Goal: Task Accomplishment & Management: Complete application form

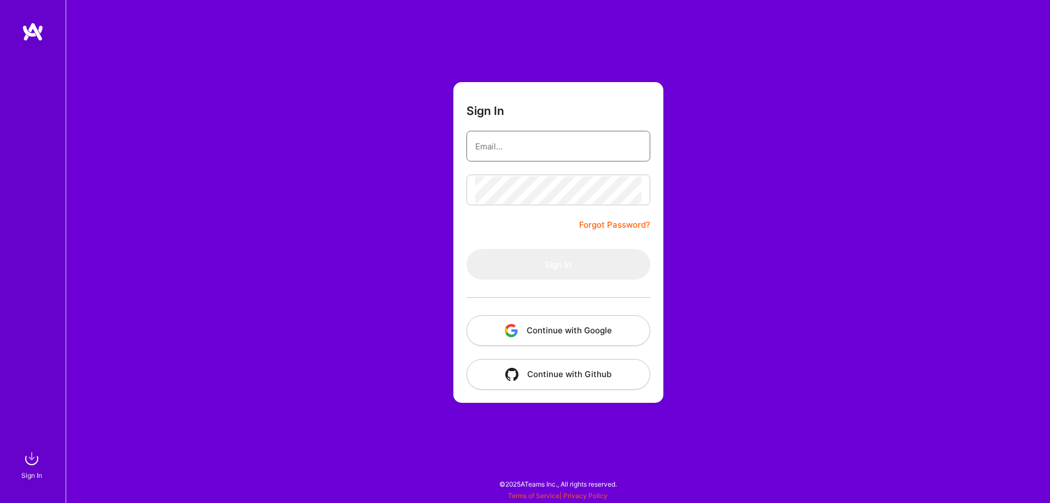
click at [533, 155] on input "email" at bounding box center [558, 146] width 166 height 28
type input "krischou.me@gmail.com"
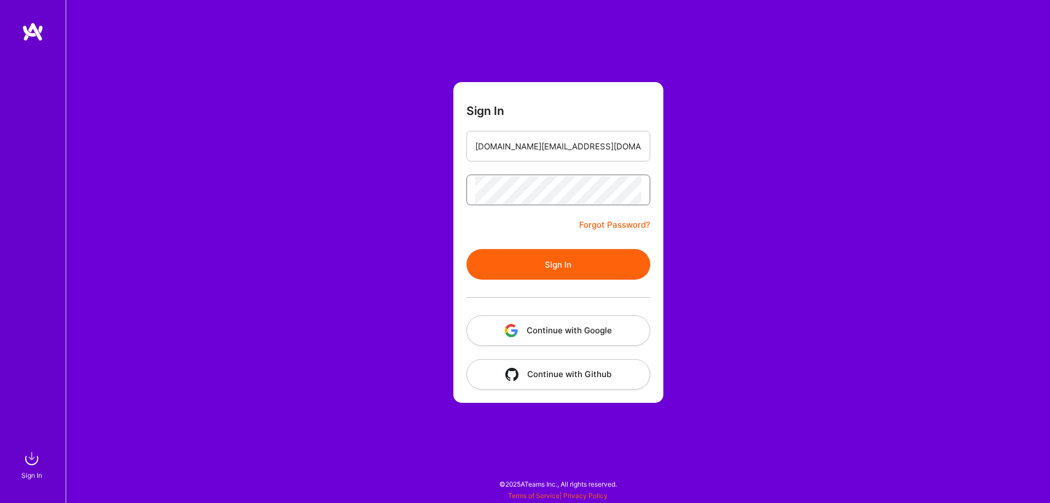
click at [466, 249] on button "Sign In" at bounding box center [558, 264] width 184 height 31
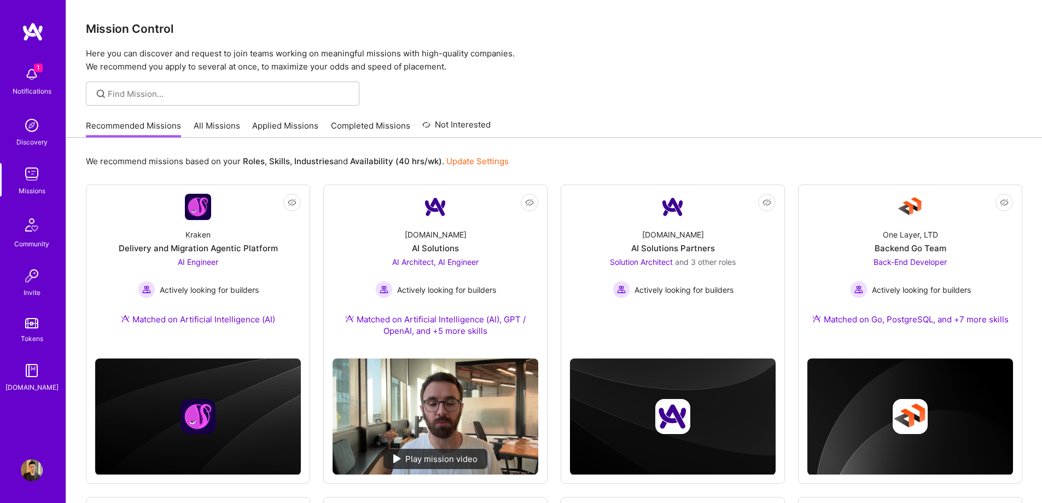
click at [27, 83] on img at bounding box center [32, 74] width 22 height 22
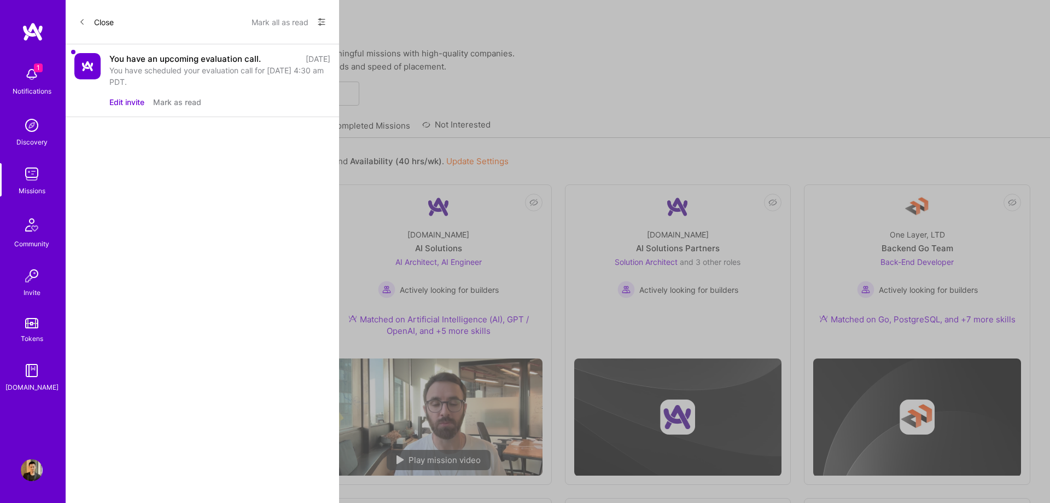
click at [174, 103] on button "Mark as read" at bounding box center [177, 101] width 48 height 11
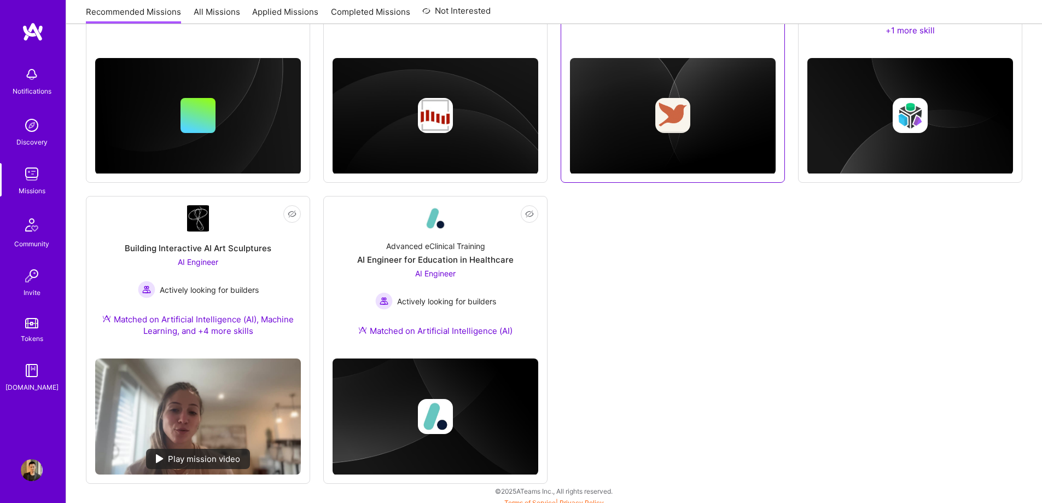
scroll to position [631, 0]
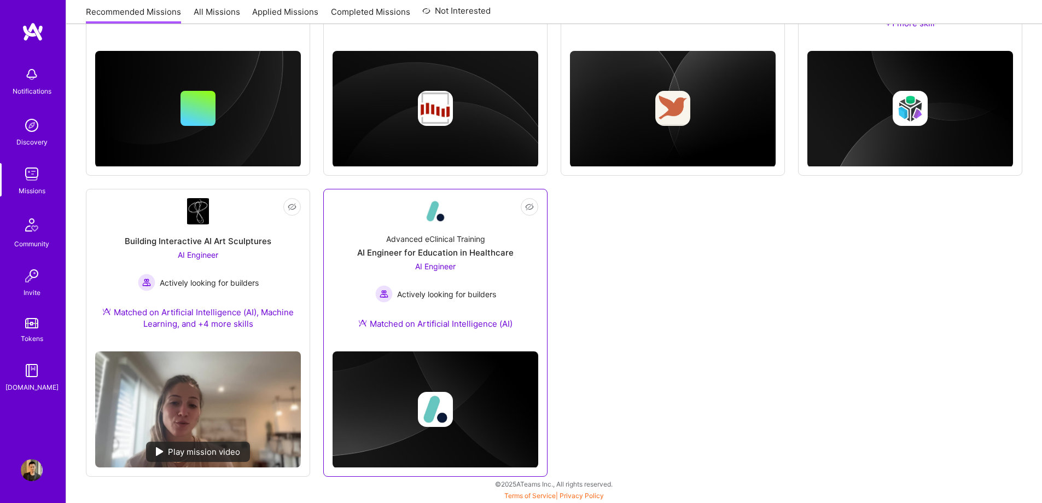
click at [430, 266] on span "AI Engineer" at bounding box center [435, 265] width 40 height 9
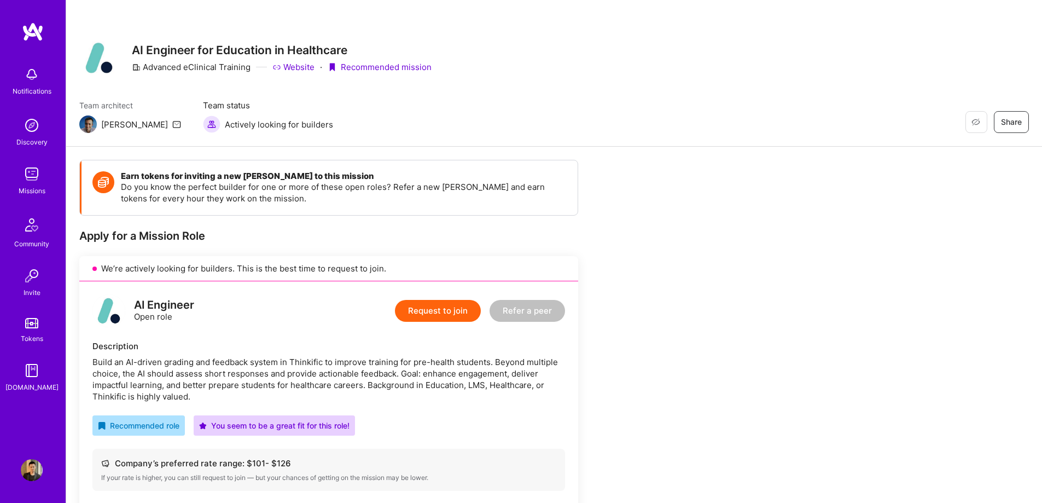
click at [781, 20] on div "Restore Not Interested Share AI Engineer for Education in Healthcare Advanced e…" at bounding box center [554, 73] width 976 height 147
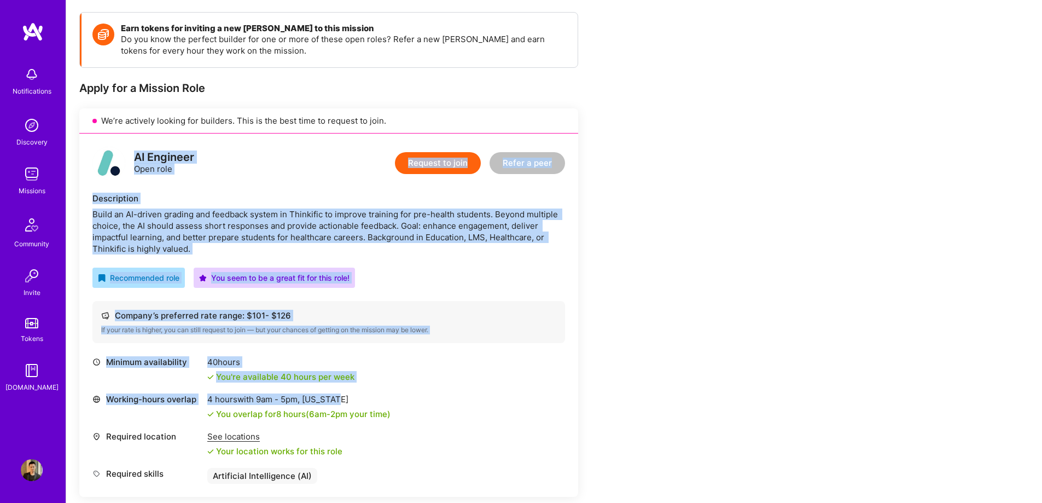
scroll to position [219, 0]
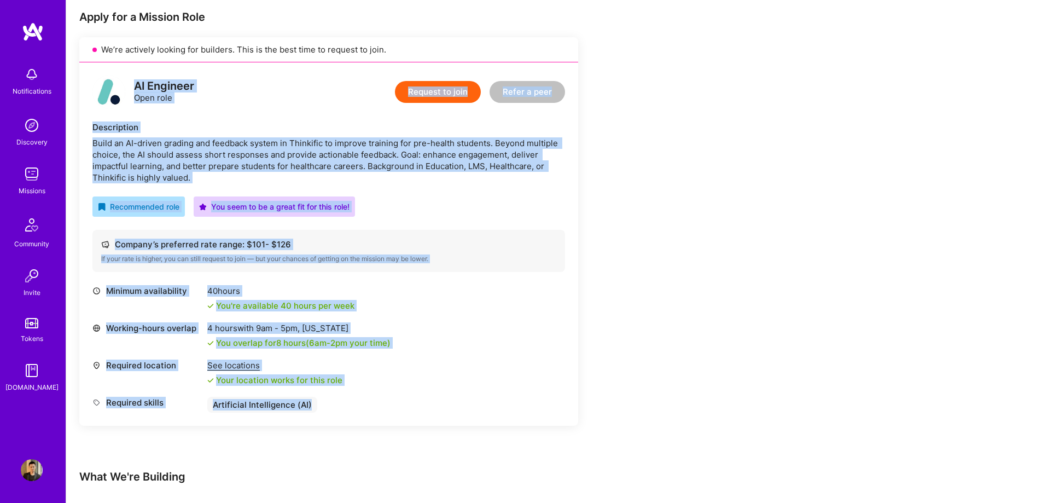
drag, startPoint x: 132, startPoint y: 195, endPoint x: 455, endPoint y: 400, distance: 382.8
click at [455, 400] on div "AI Engineer Open role Request to join Refer a peer Description Build an AI-driv…" at bounding box center [328, 243] width 499 height 363
copy div "AI Engineer Open role Request to join Refer a peer Description Build an AI-driv…"
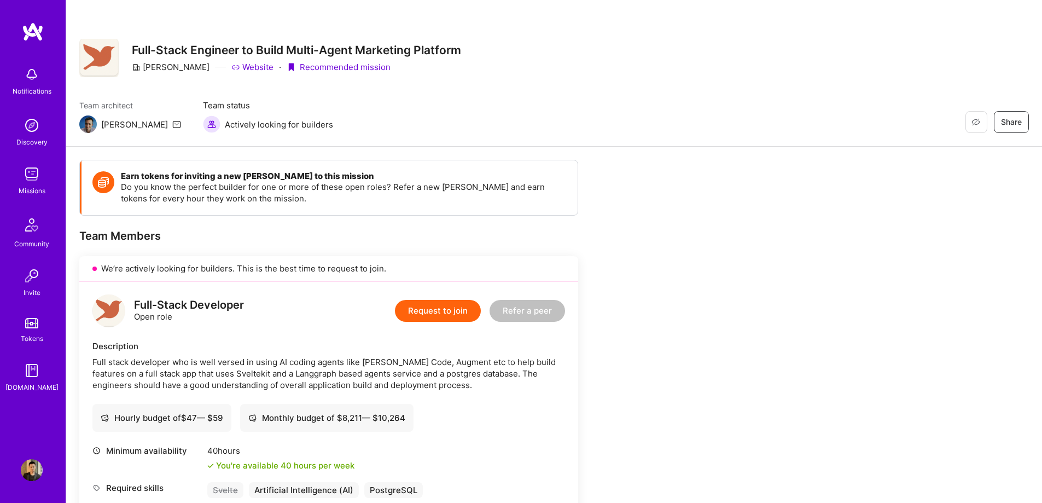
scroll to position [219, 0]
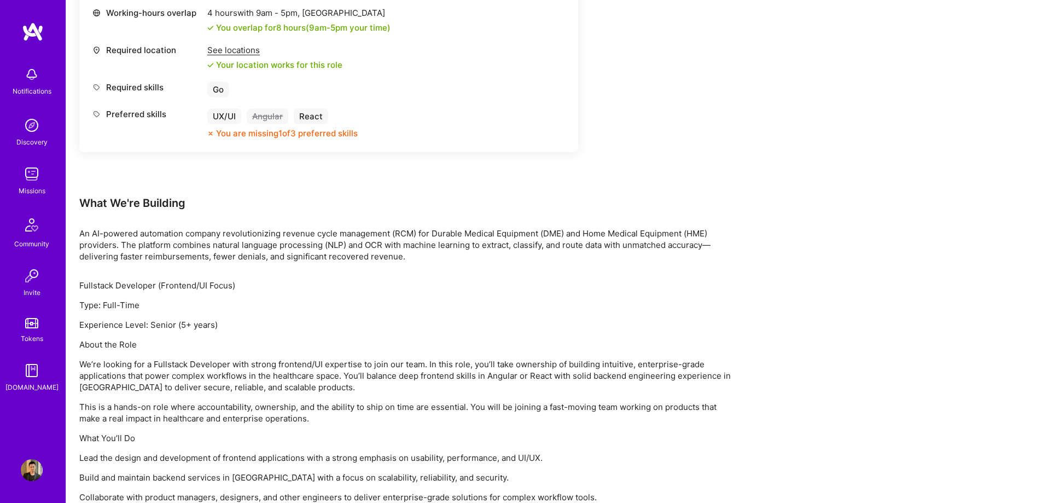
scroll to position [602, 0]
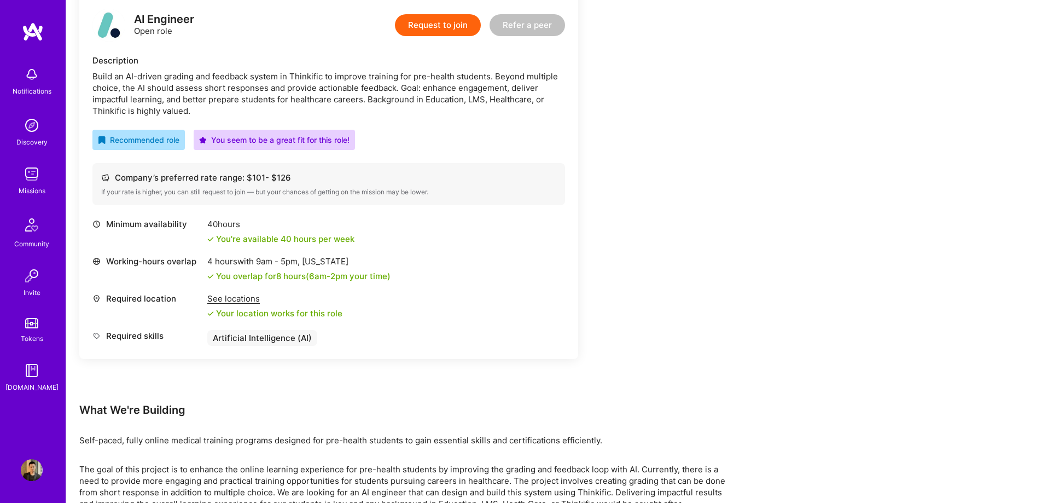
scroll to position [219, 0]
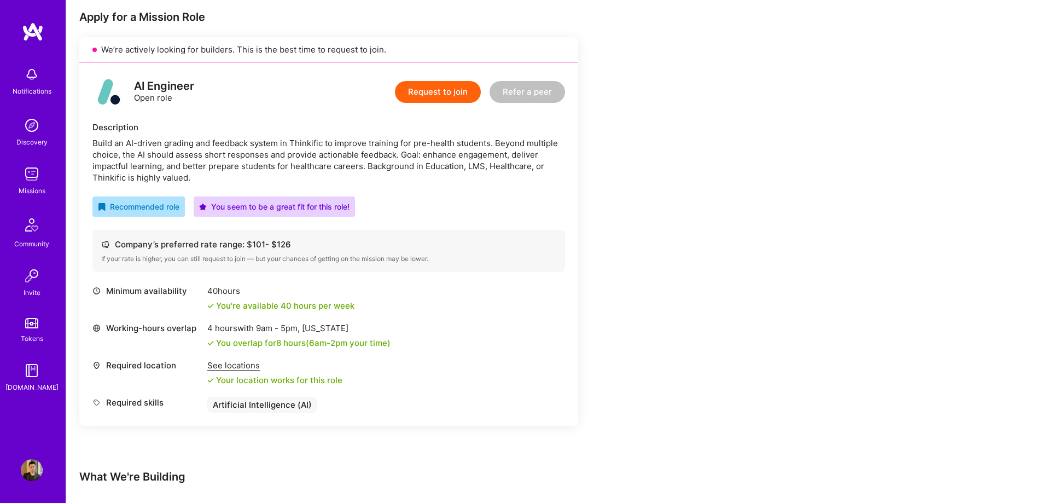
click at [457, 90] on button "Request to join" at bounding box center [438, 92] width 86 height 22
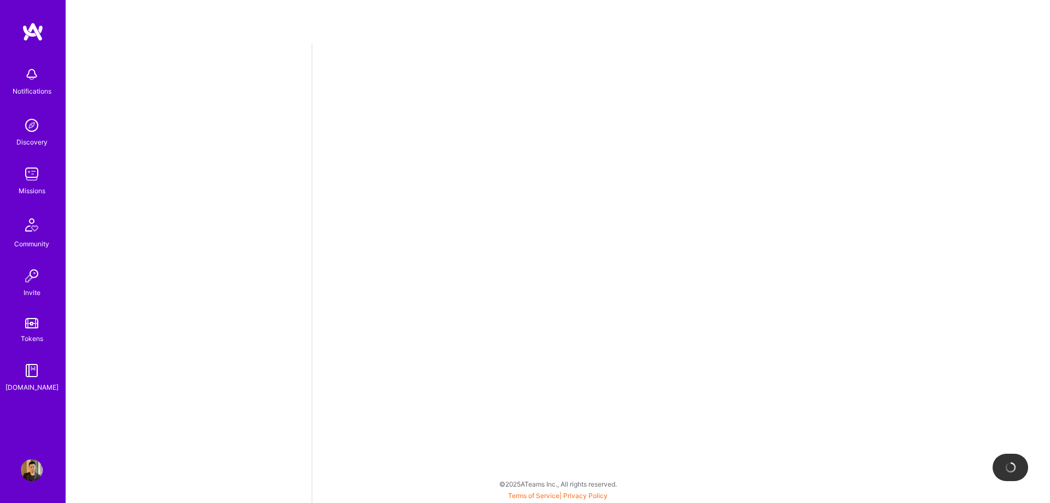
select select "CA"
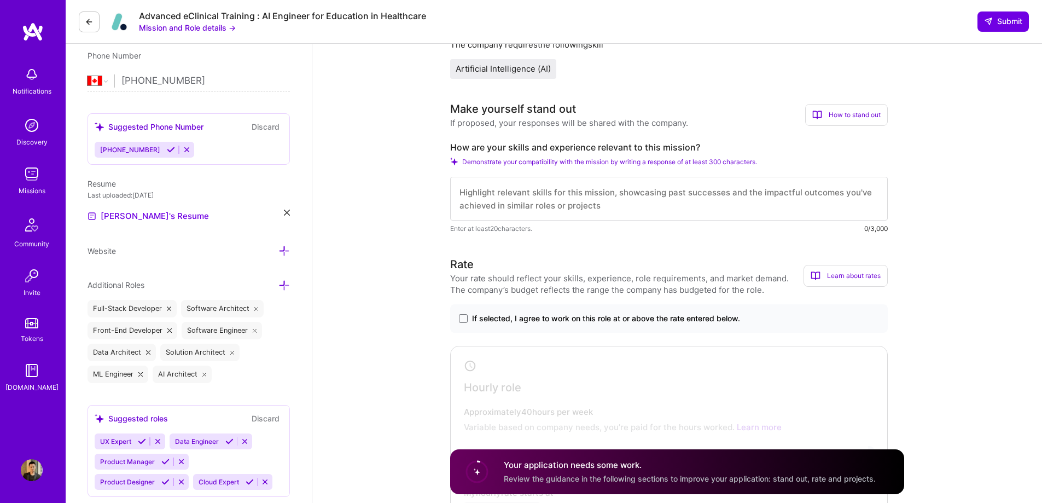
scroll to position [328, 0]
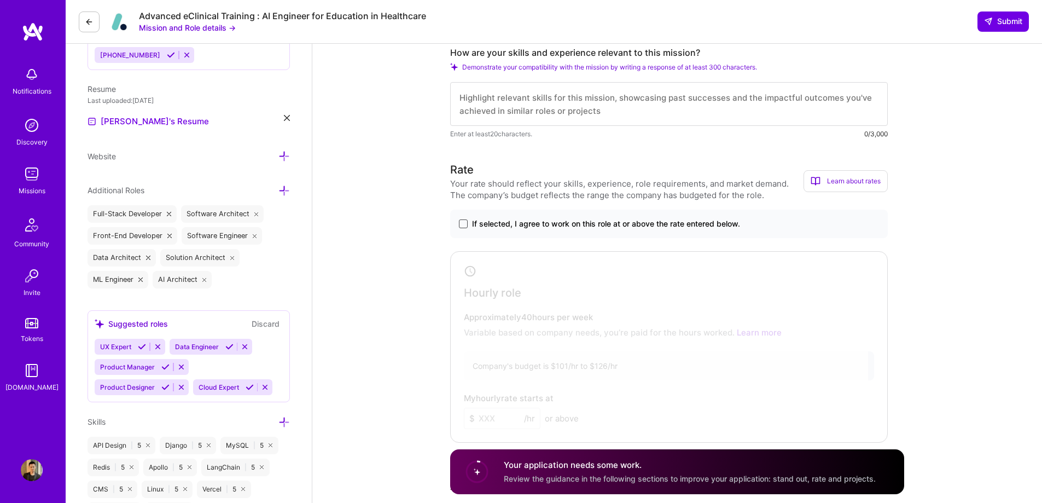
click at [461, 223] on span at bounding box center [463, 223] width 9 height 9
click at [0, 0] on input "If selected, I agree to work on this role at or above the rate entered below." at bounding box center [0, 0] width 0 height 0
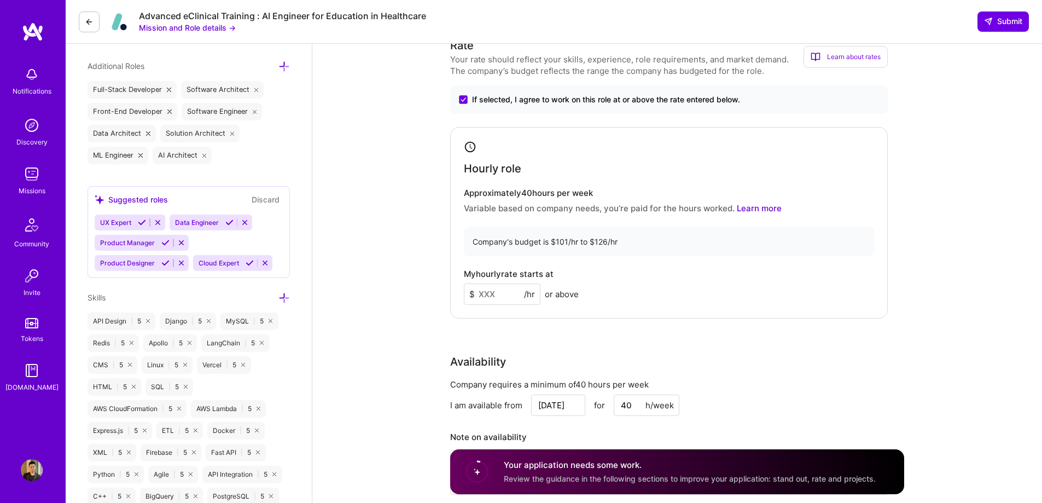
scroll to position [547, 0]
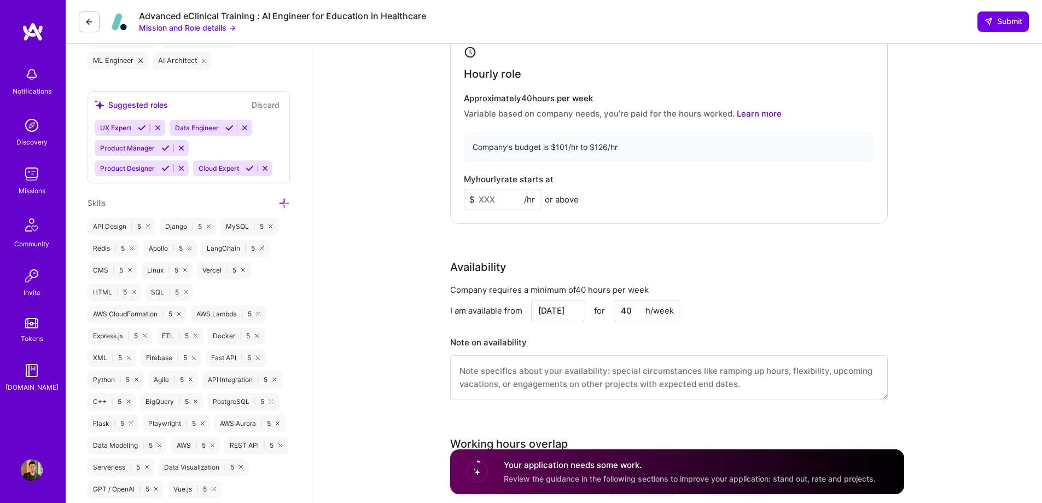
click at [504, 198] on input at bounding box center [502, 199] width 77 height 21
type input "101"
click at [714, 231] on div "Rate Your rate should reflect your skills, experience, role requirements, and m…" at bounding box center [677, 178] width 454 height 471
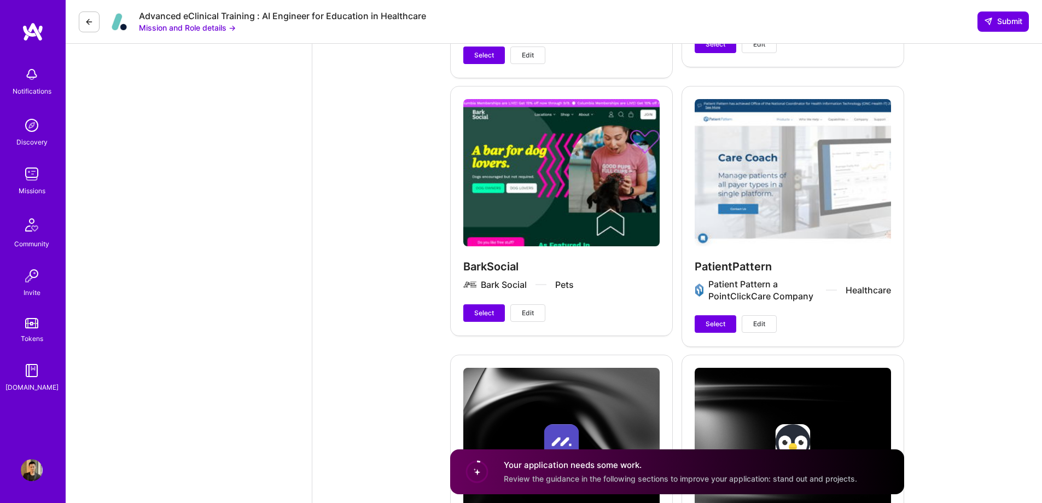
scroll to position [2844, 0]
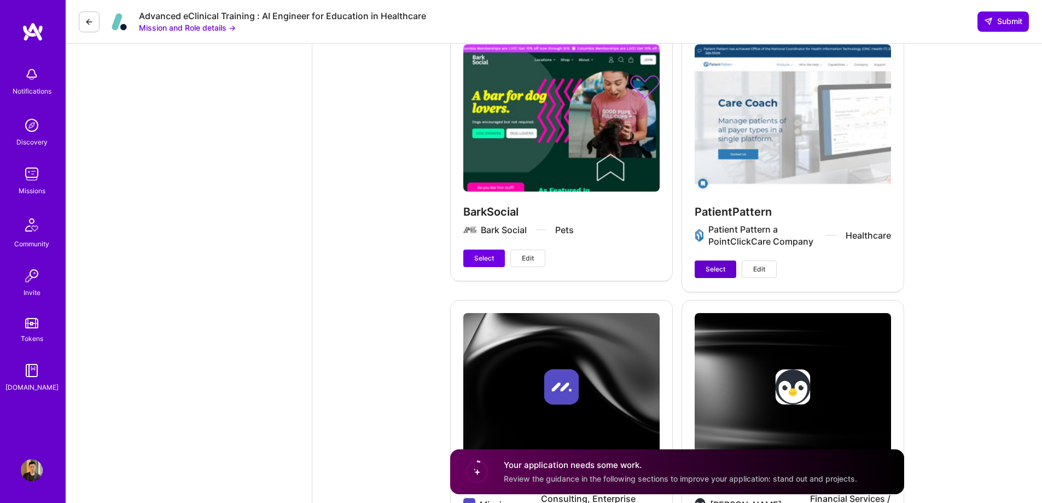
click at [720, 265] on span "Select" at bounding box center [715, 269] width 20 height 10
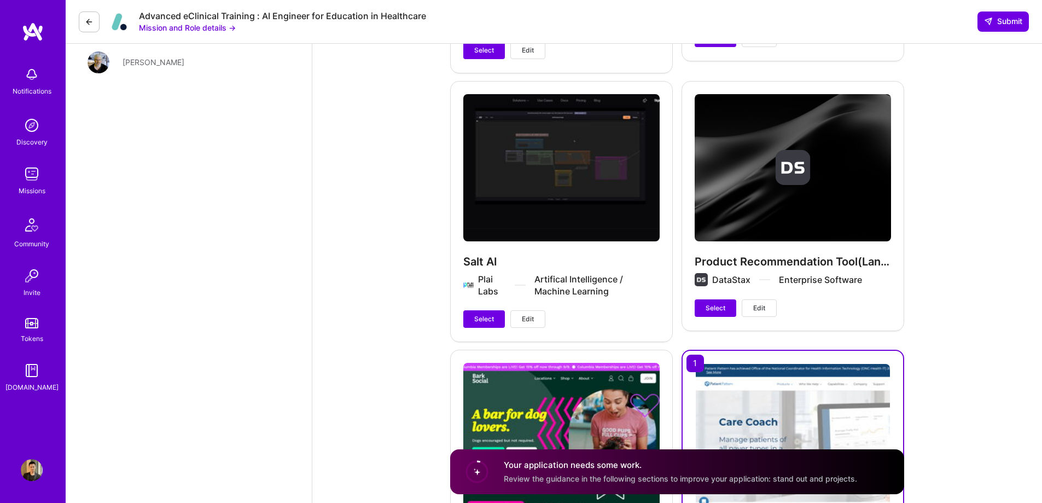
scroll to position [2516, 0]
click at [483, 314] on span "Select" at bounding box center [484, 318] width 20 height 10
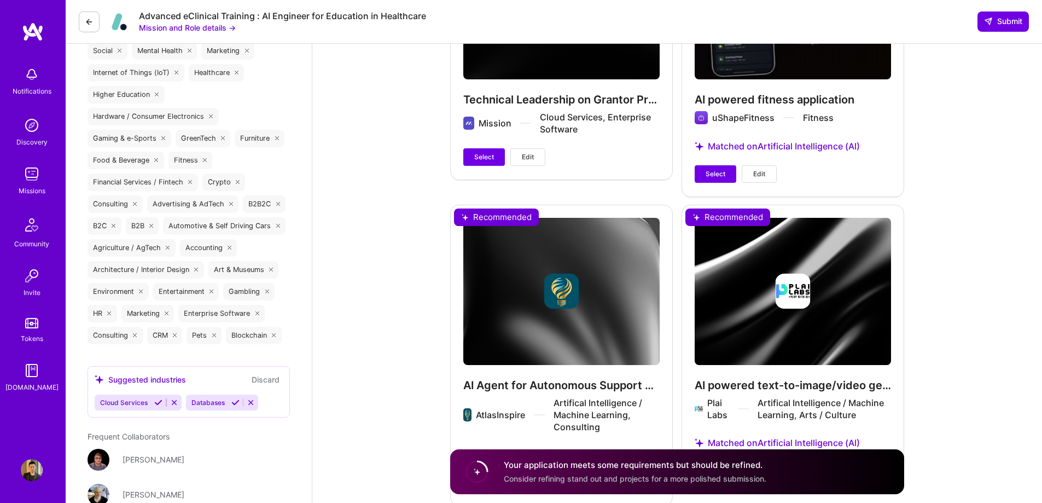
scroll to position [2187, 0]
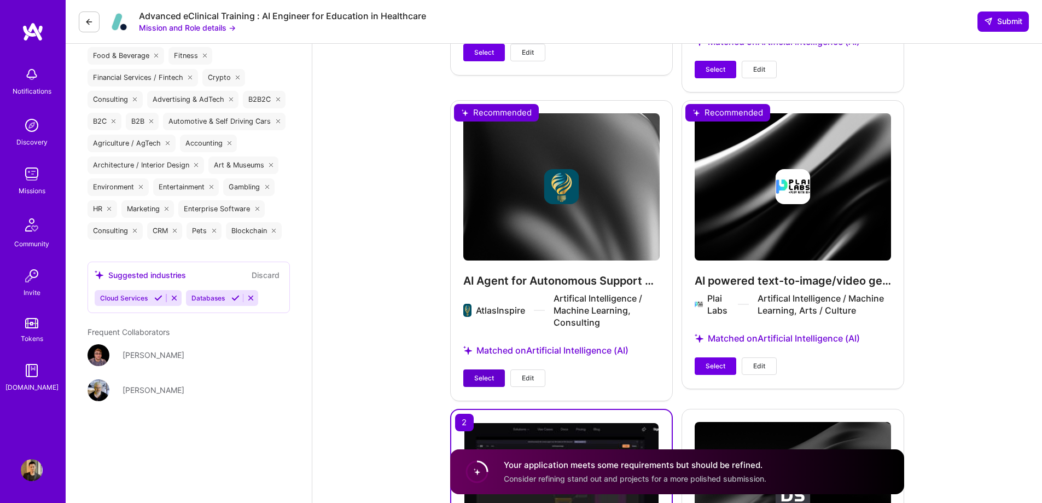
click at [500, 372] on button "Select" at bounding box center [484, 377] width 42 height 17
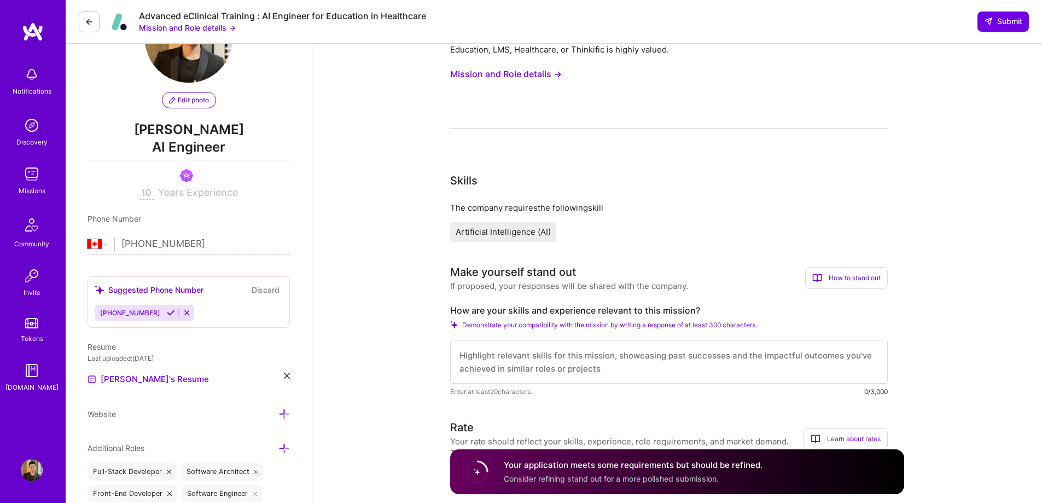
scroll to position [55, 0]
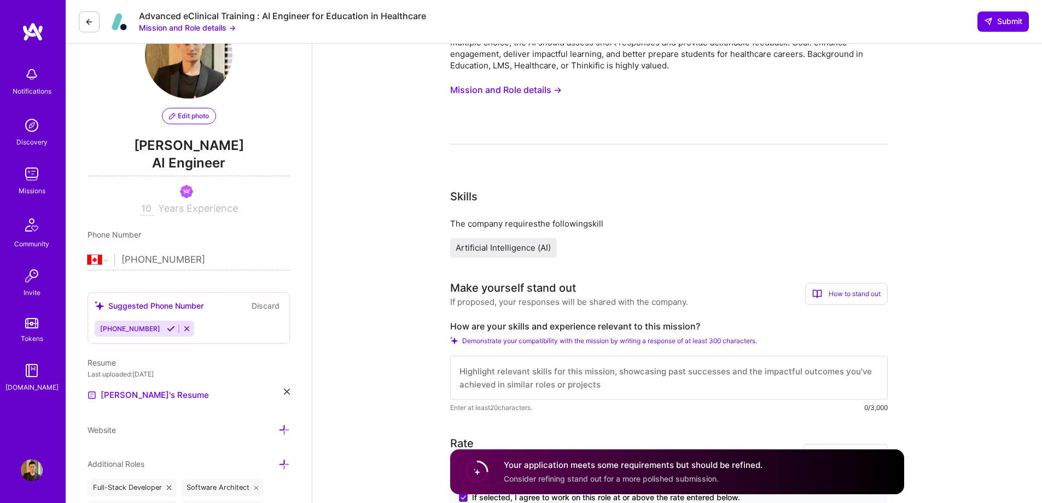
click at [597, 377] on textarea at bounding box center [668, 377] width 437 height 44
paste textarea "My skills and experience directly align with this mission to build an AI-driven…"
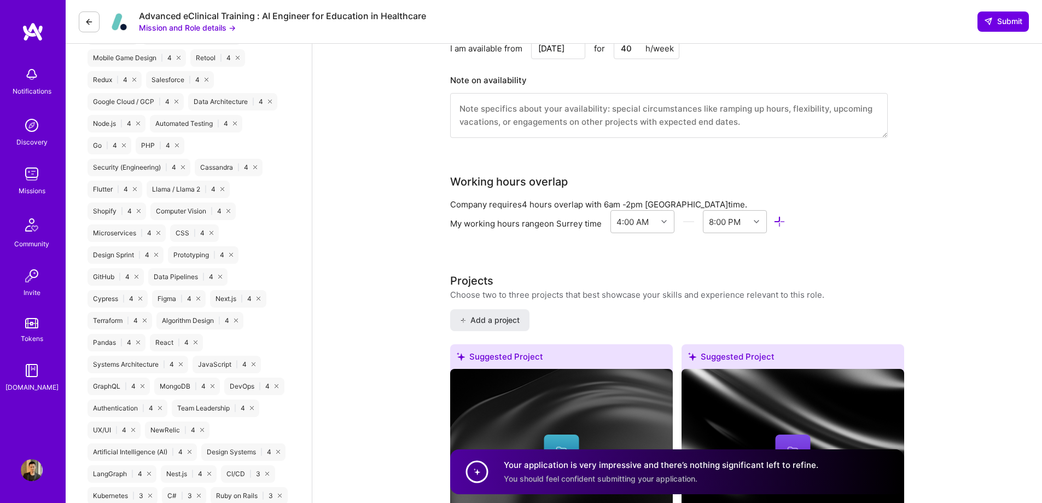
scroll to position [1073, 0]
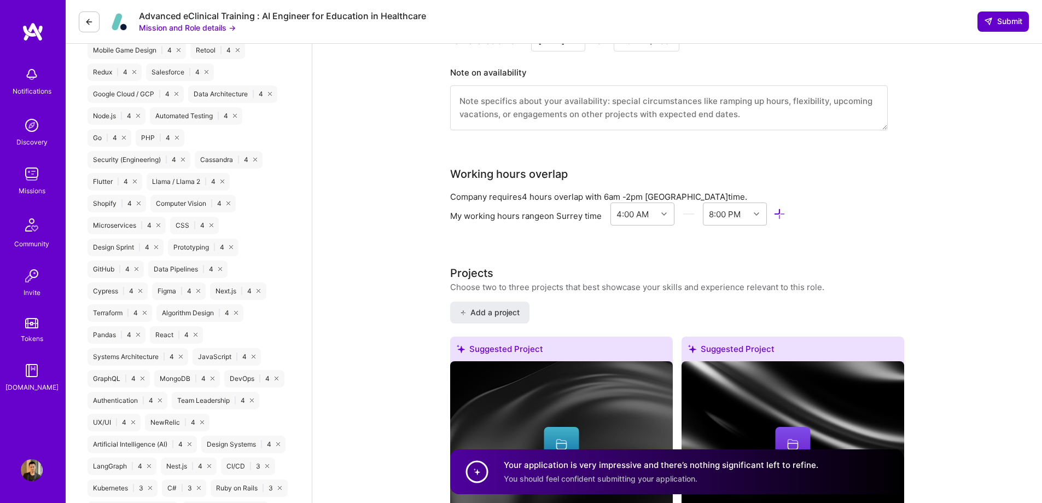
type textarea "My skills and experience directly align with this mission to build an AI-driven…"
click at [991, 15] on button "Submit" at bounding box center [1002, 21] width 51 height 20
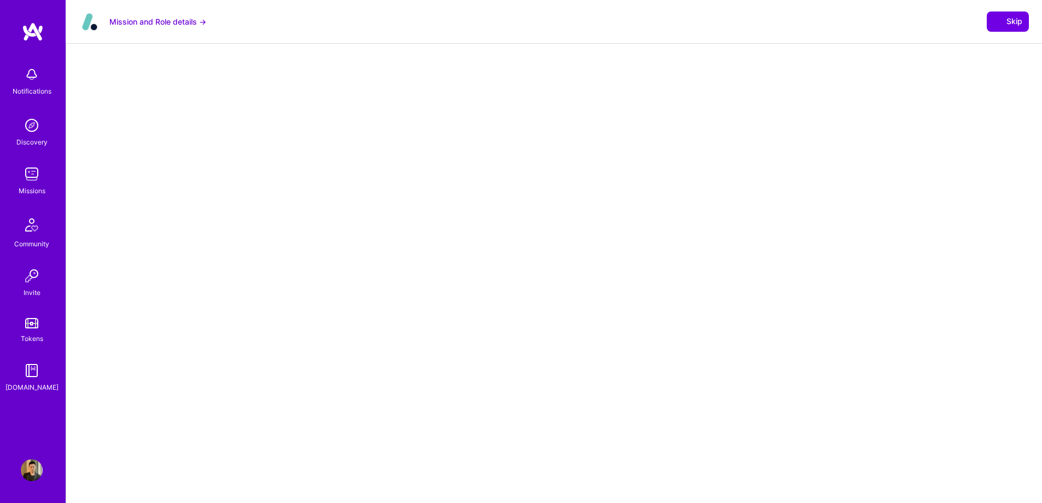
select select "CA"
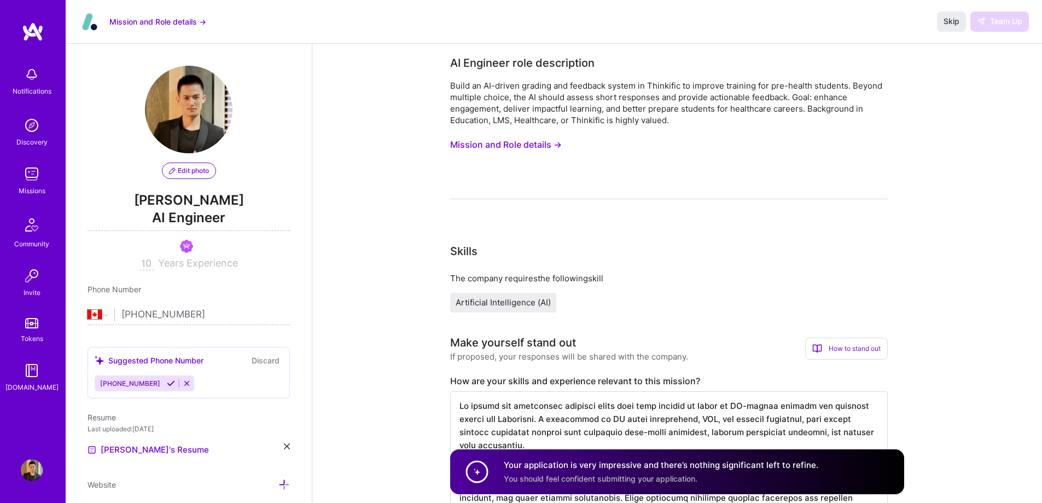
click at [999, 21] on div "Skip Team Up" at bounding box center [983, 21] width 92 height 20
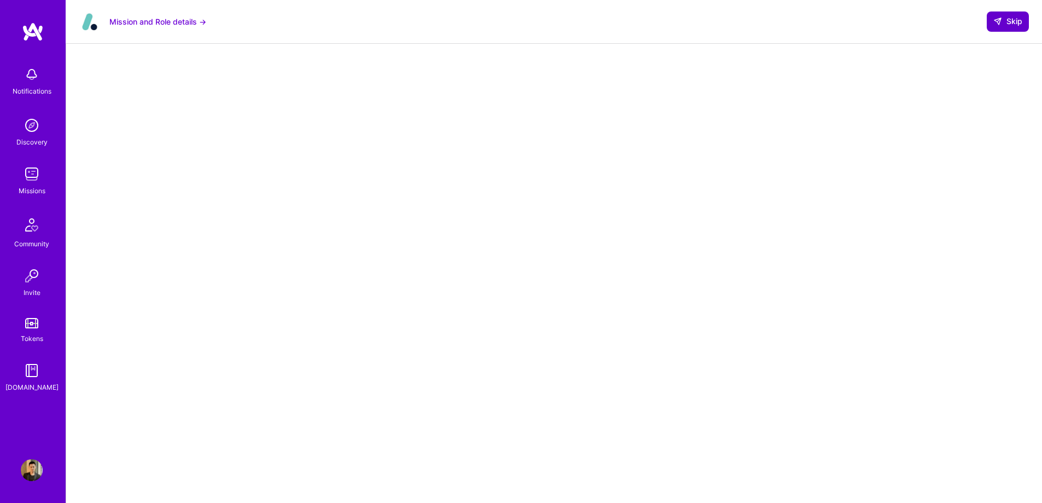
click at [1009, 24] on span "Skip" at bounding box center [1007, 21] width 29 height 11
select select "CA"
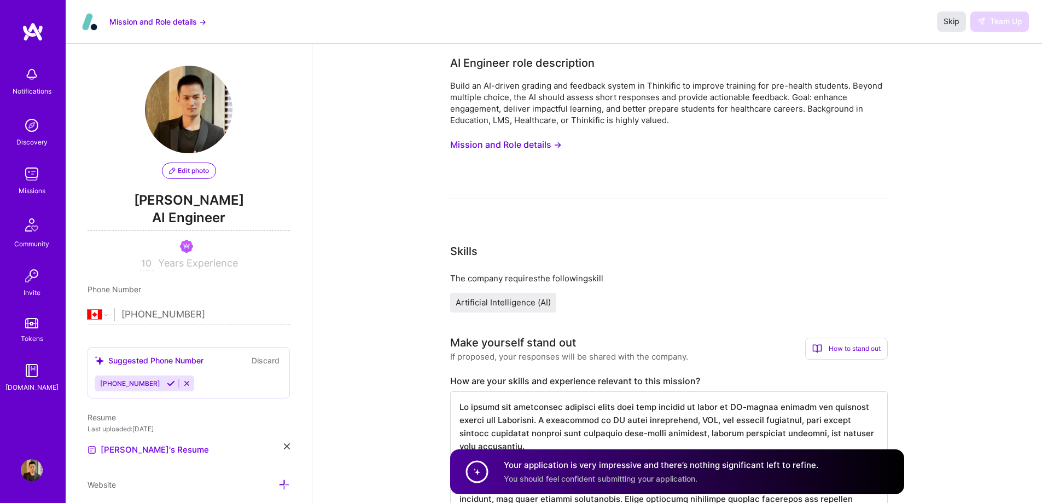
click at [955, 22] on span "Skip" at bounding box center [951, 21] width 16 height 11
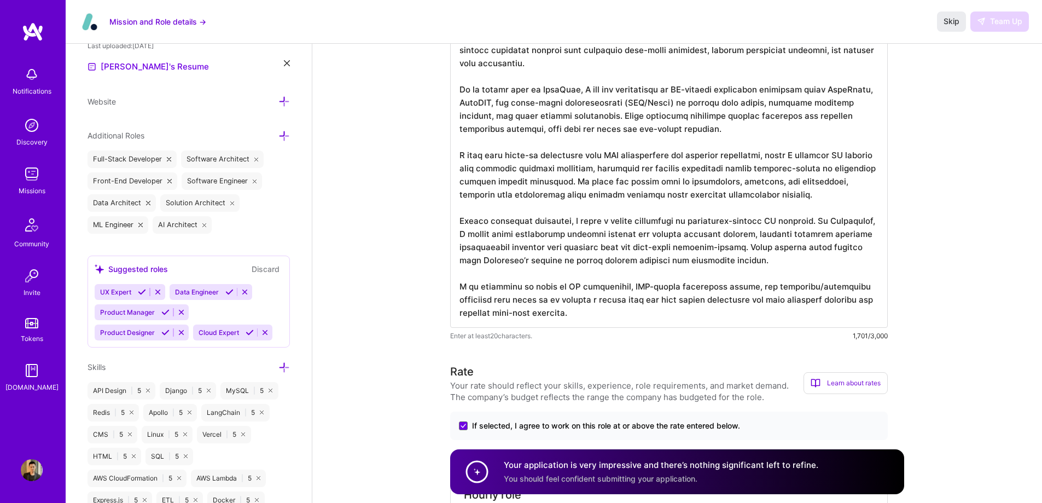
scroll to position [164, 0]
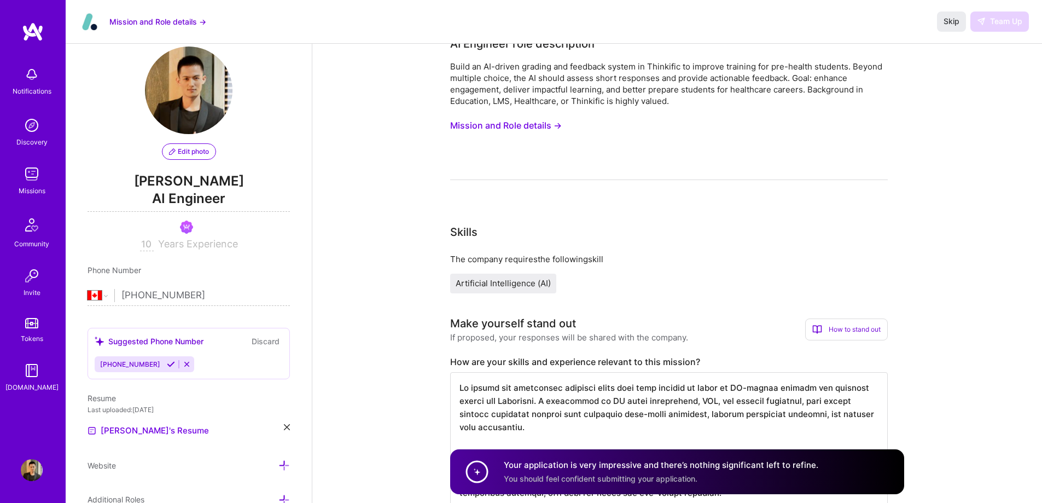
scroll to position [0, 0]
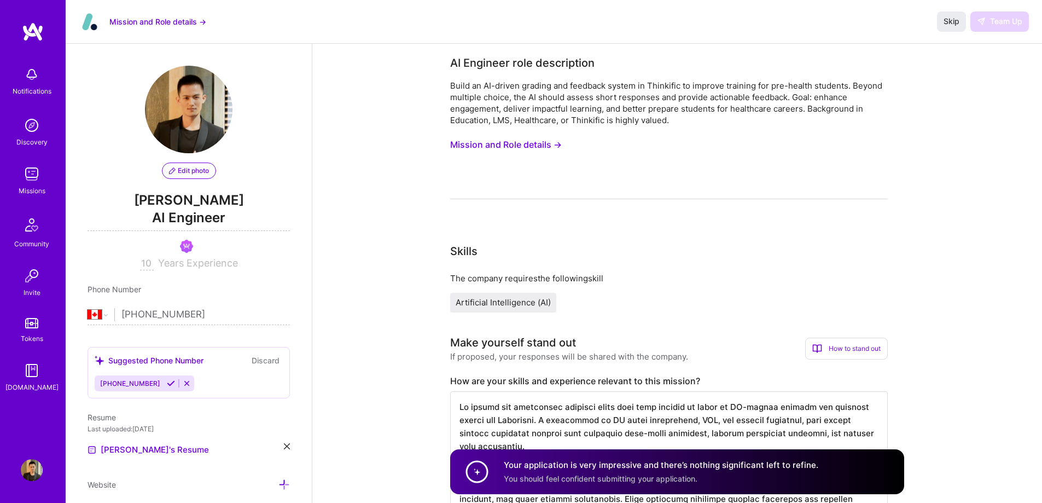
click at [997, 23] on div "Skip Team Up" at bounding box center [983, 21] width 92 height 20
click at [932, 19] on div "Mission and Role details → Skip Team Up" at bounding box center [554, 22] width 976 height 44
click at [943, 20] on span "Skip" at bounding box center [951, 21] width 16 height 11
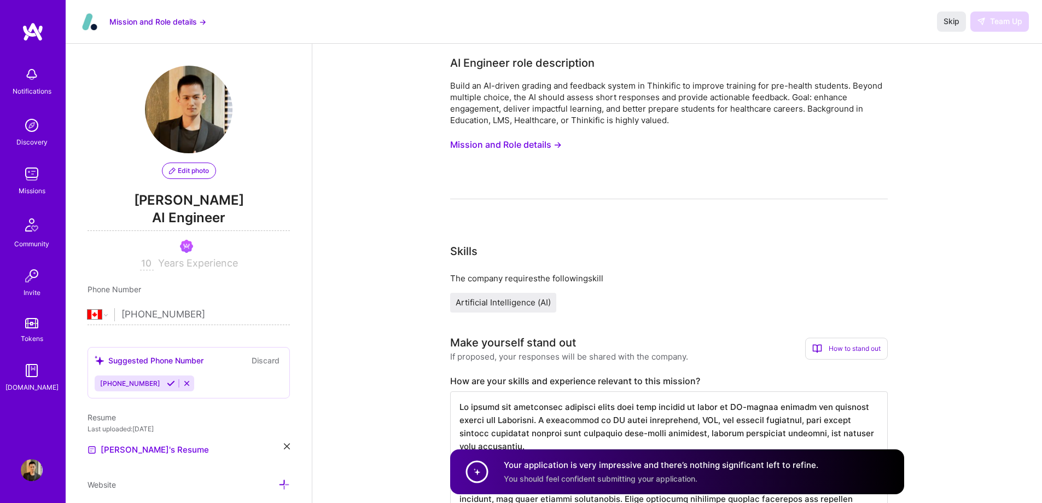
click at [854, 142] on div "Build an AI-driven grading and feedback system in Thinkific to improve training…" at bounding box center [668, 139] width 437 height 119
click at [869, 136] on div "Build an AI-driven grading and feedback system in Thinkific to improve training…" at bounding box center [668, 139] width 437 height 119
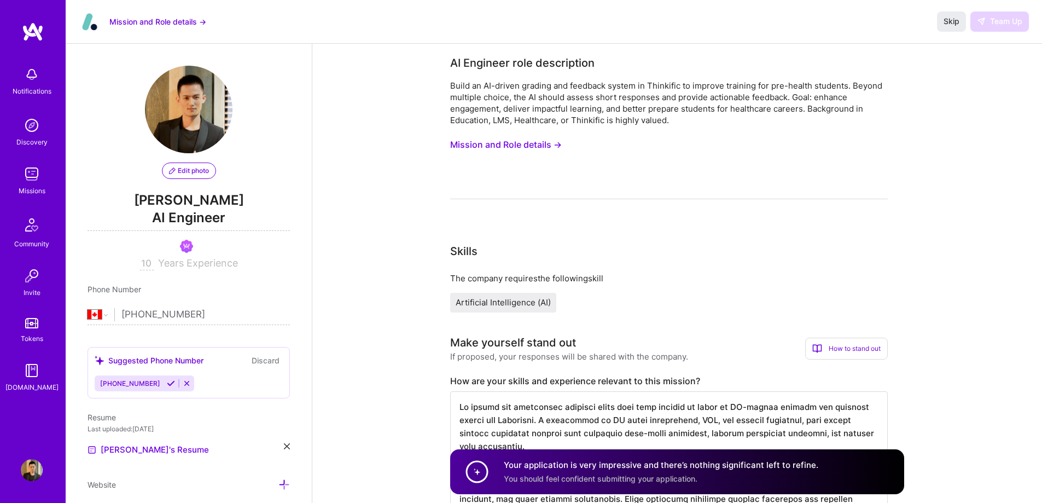
click at [996, 24] on div "Skip Team Up" at bounding box center [983, 21] width 92 height 20
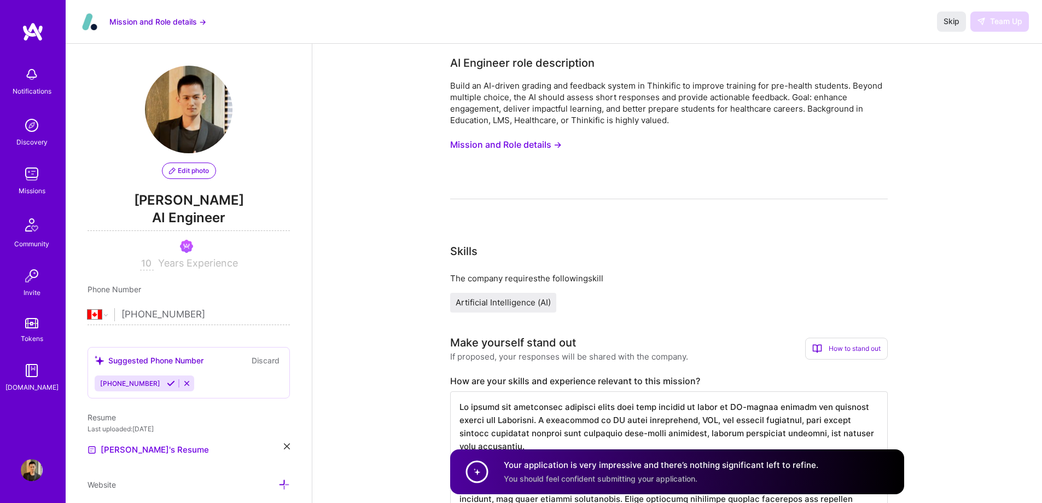
click at [1002, 16] on div "Skip Team Up" at bounding box center [983, 21] width 92 height 20
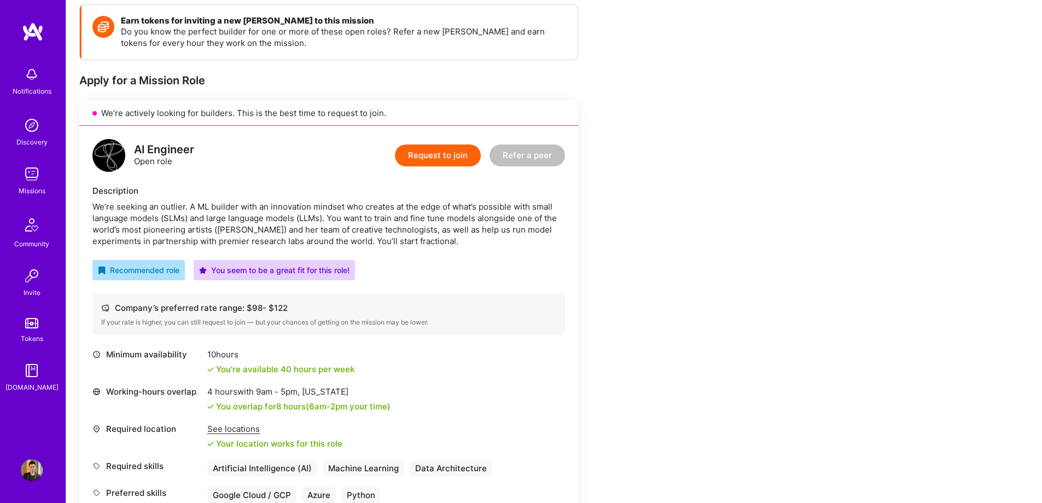
scroll to position [219, 0]
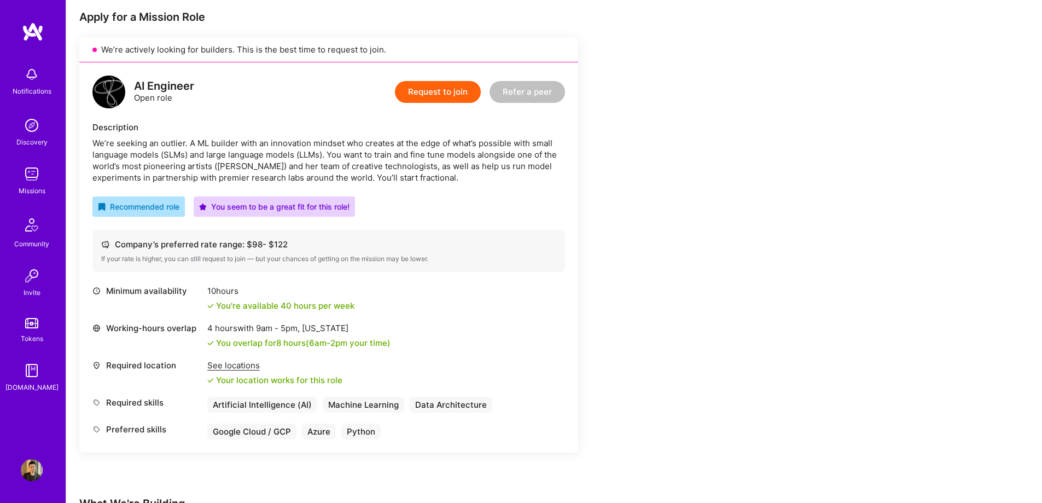
click at [36, 174] on img at bounding box center [32, 174] width 22 height 22
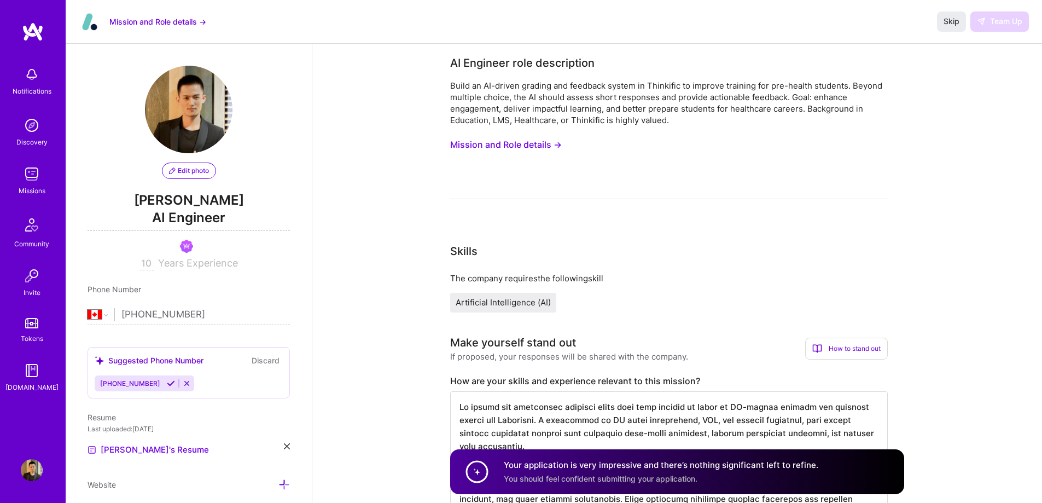
select select "CA"
click at [944, 26] on span "Skip" at bounding box center [951, 21] width 16 height 11
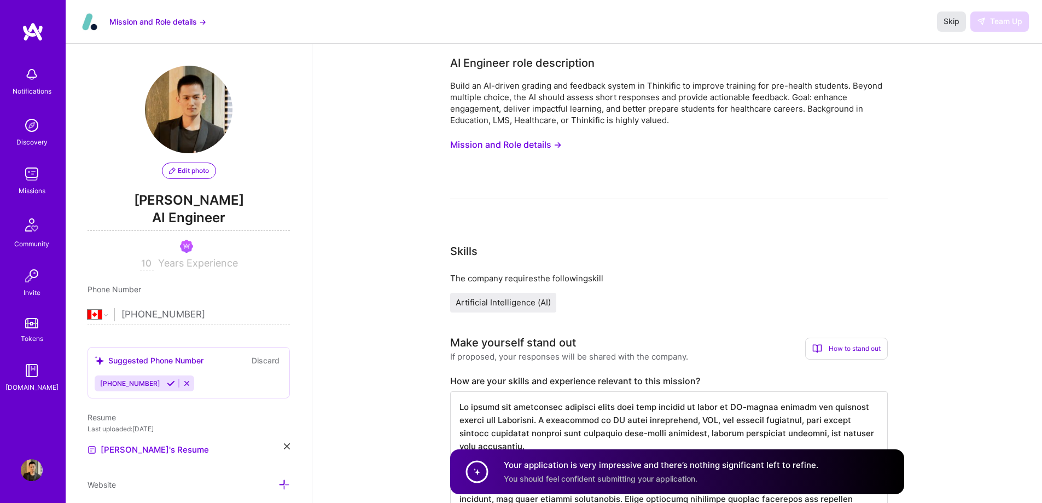
click at [944, 26] on span "Skip" at bounding box center [951, 21] width 16 height 11
click at [989, 24] on div "Skip Team Up" at bounding box center [983, 21] width 92 height 20
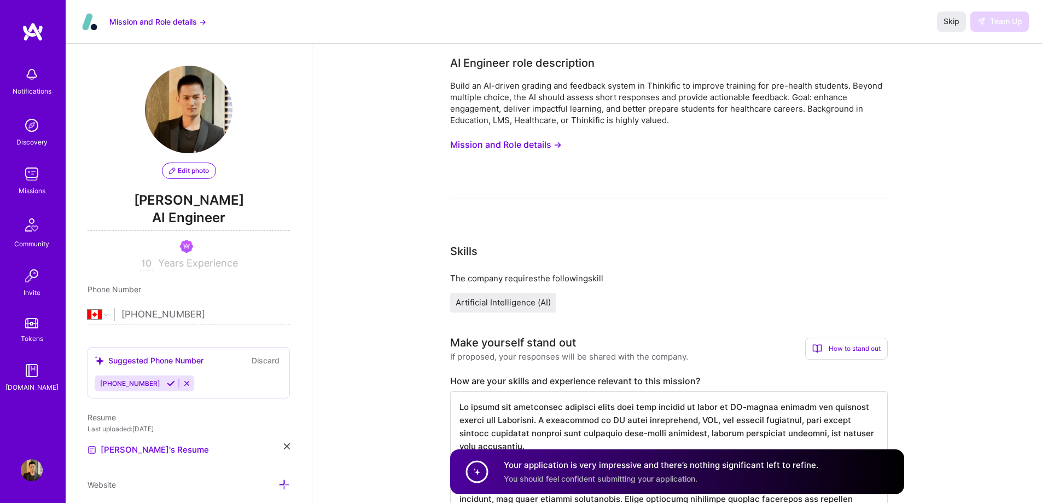
click at [996, 21] on div "Skip Team Up" at bounding box center [983, 21] width 92 height 20
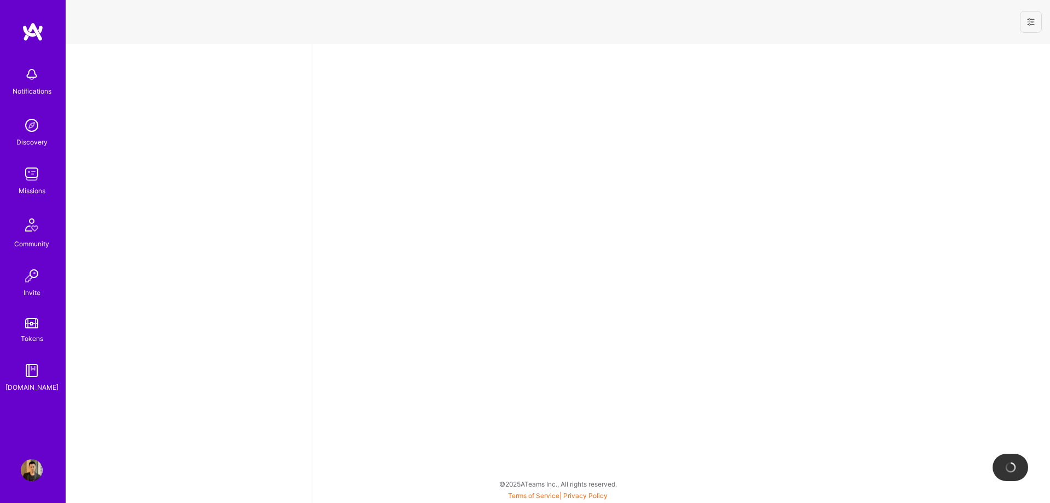
select select "CA"
